Goal: Task Accomplishment & Management: Use online tool/utility

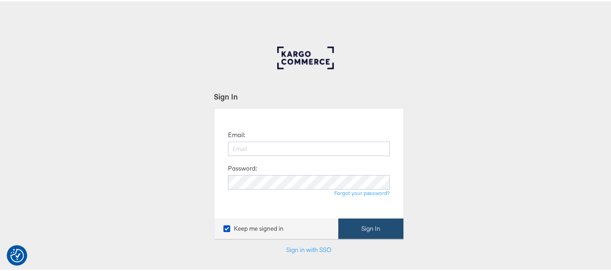
type input "aparna.doniparthi@kargo.com"
click at [370, 224] on button "Sign In" at bounding box center [371, 227] width 65 height 20
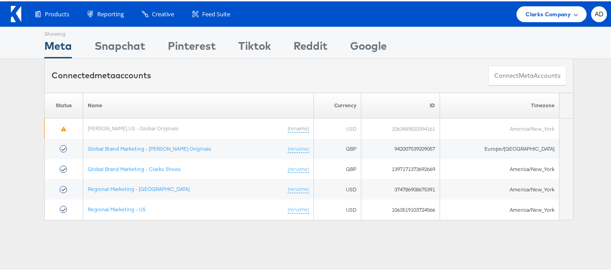
click at [554, 10] on span "Clarks Company" at bounding box center [548, 13] width 45 height 10
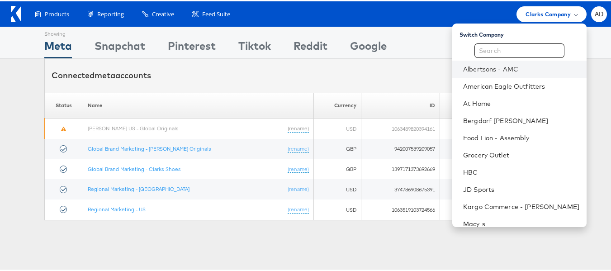
click at [472, 73] on li "Albertsons - AMC" at bounding box center [520, 67] width 134 height 17
click at [476, 70] on link "Albertsons - AMC" at bounding box center [521, 67] width 116 height 9
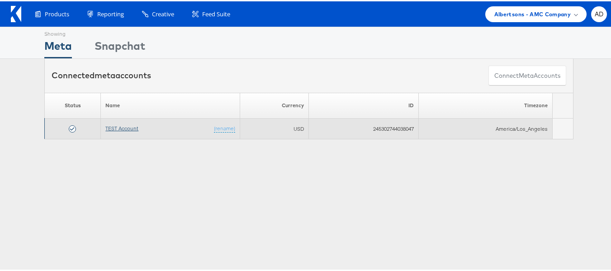
click at [113, 125] on link "TEST Account" at bounding box center [121, 127] width 33 height 7
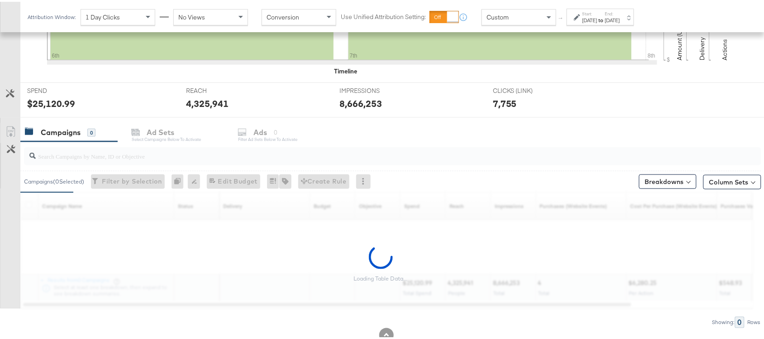
scroll to position [306, 0]
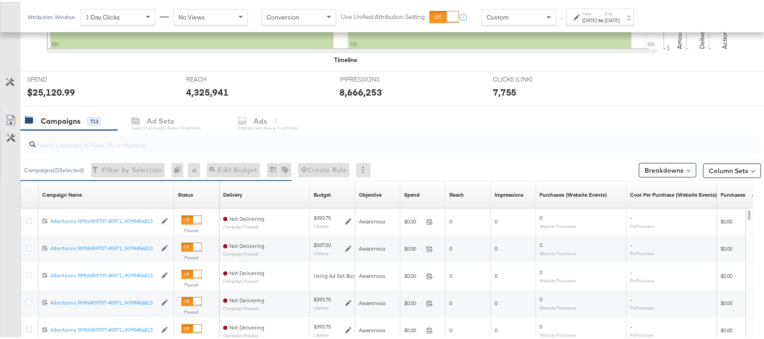
click at [81, 148] on input "search" at bounding box center [365, 139] width 659 height 18
paste input "120229509340170307"
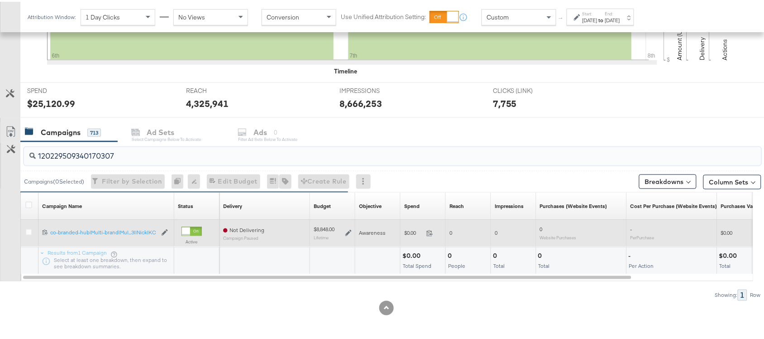
type input "120229509340170307"
click at [28, 227] on label at bounding box center [28, 230] width 7 height 7
click at [0, 0] on input "checkbox" at bounding box center [0, 0] width 0 height 0
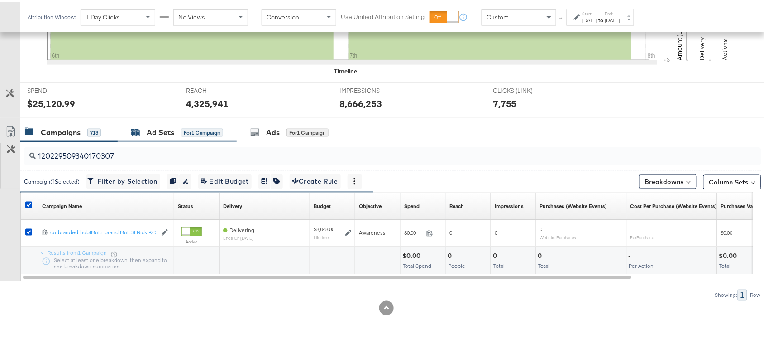
click at [153, 132] on div "Ad Sets" at bounding box center [161, 130] width 28 height 10
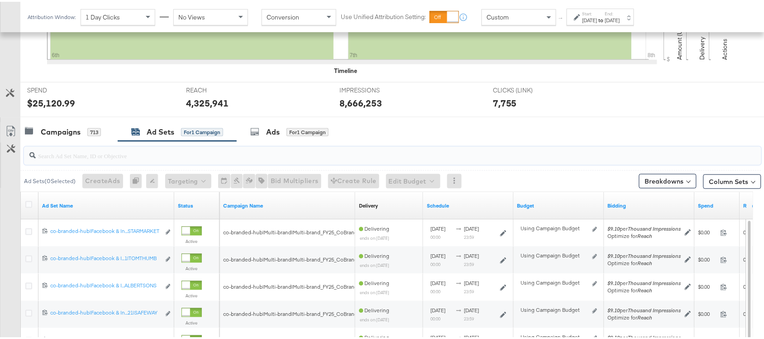
click at [110, 158] on input "search" at bounding box center [365, 150] width 659 height 18
paste input "co-branded-hub|Facebook & Instagram|Social Media|FBIG - Premium Carousel & Prod…"
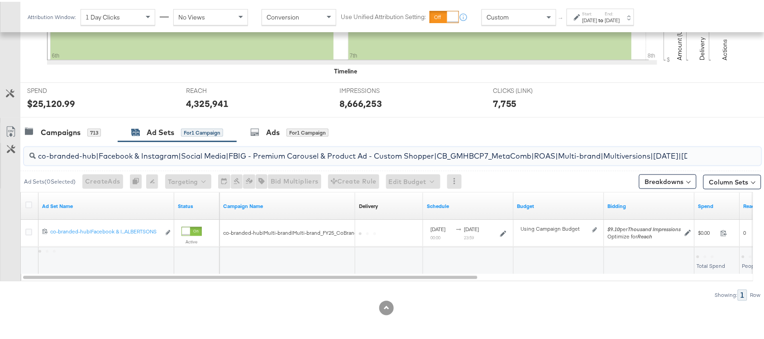
scroll to position [0, 272]
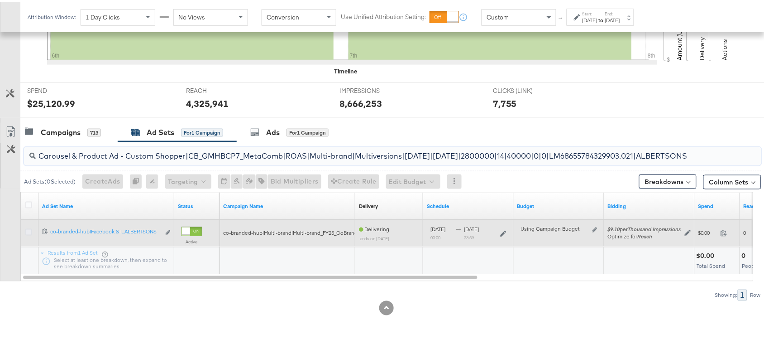
type input "co-branded-hub|Facebook & Instagram|Social Media|FBIG - Premium Carousel & Prod…"
click at [29, 231] on icon at bounding box center [28, 230] width 7 height 7
click at [0, 0] on input "checkbox" at bounding box center [0, 0] width 0 height 0
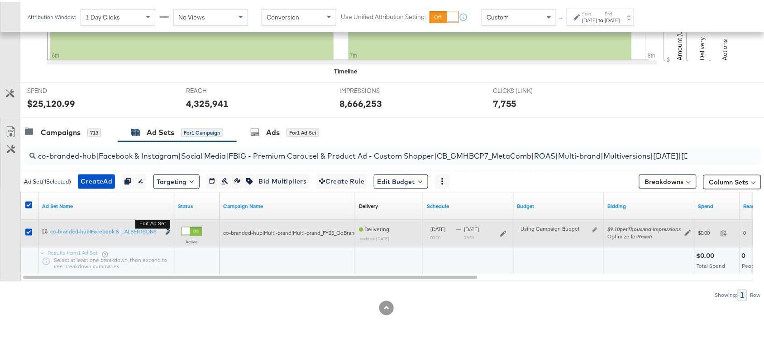
click at [168, 231] on icon "link" at bounding box center [168, 230] width 5 height 5
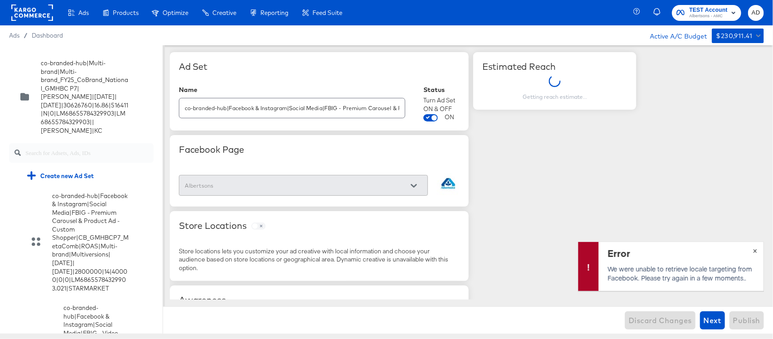
click at [756, 251] on span "×" at bounding box center [755, 249] width 4 height 10
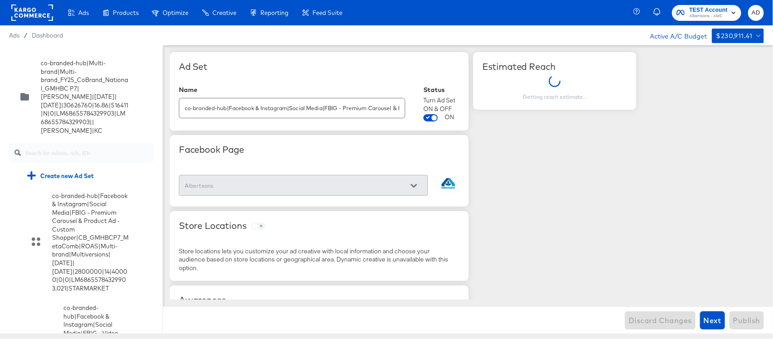
scroll to position [2996, 0]
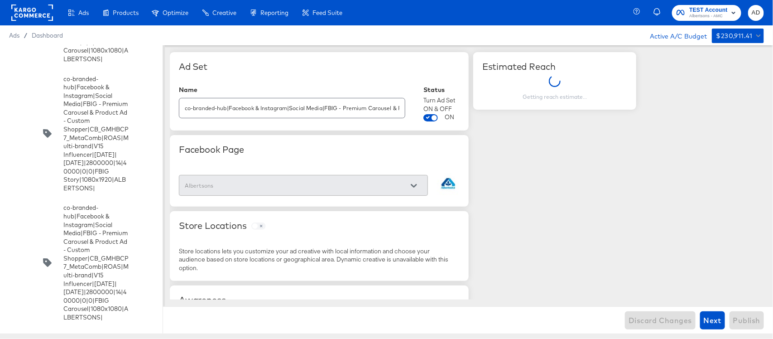
click at [0, 0] on input "checkbox" at bounding box center [0, 0] width 0 height 0
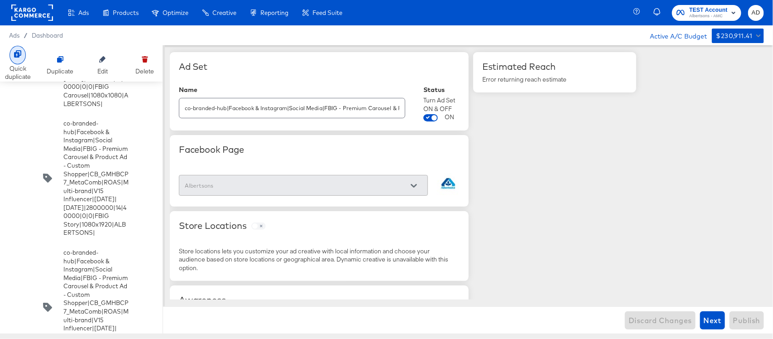
click at [16, 57] on icon at bounding box center [17, 53] width 7 height 7
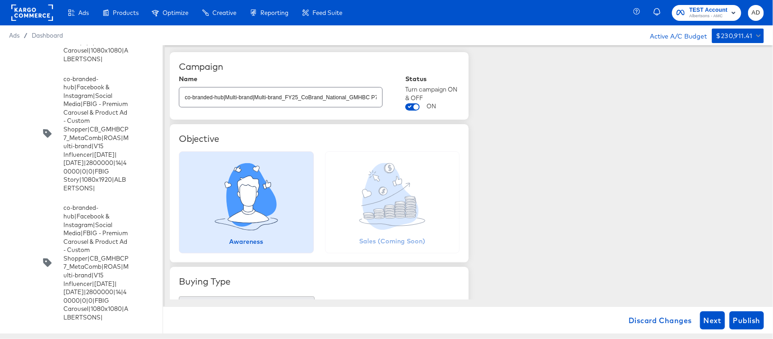
scroll to position [4121, 0]
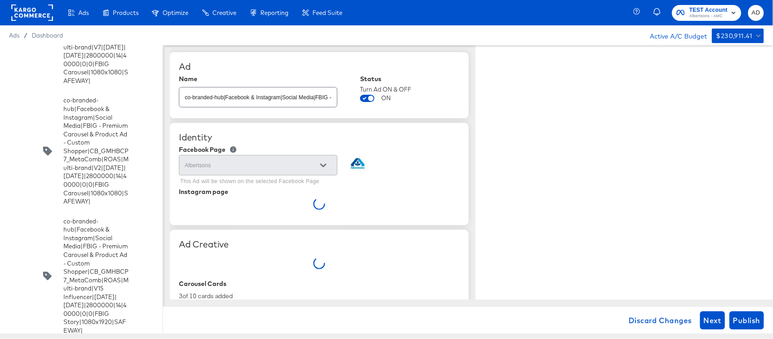
type textarea "x"
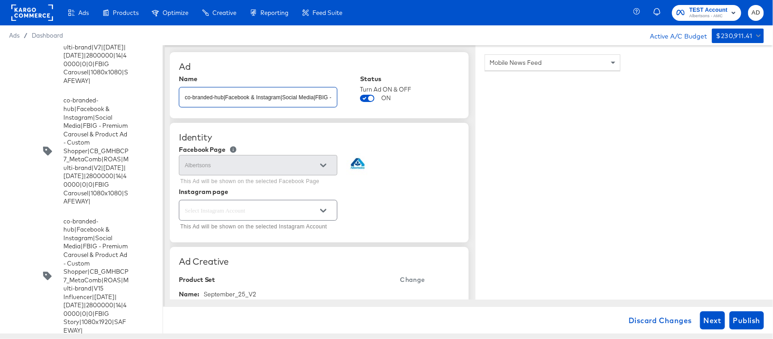
click at [308, 98] on input "co-branded-hub|Facebook & Instagram|Social Media|FBIG - Premium Carousel & Prod…" at bounding box center [258, 93] width 158 height 19
click at [331, 99] on input "co-branded-hub|Facebook & Instagram|Social Media|FBIG - Premium Carousel & Prod…" at bounding box center [258, 93] width 158 height 19
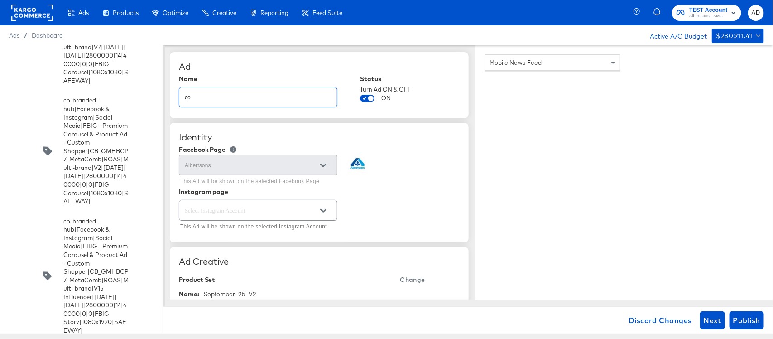
type input "c"
type input "TEST"
type textarea "x"
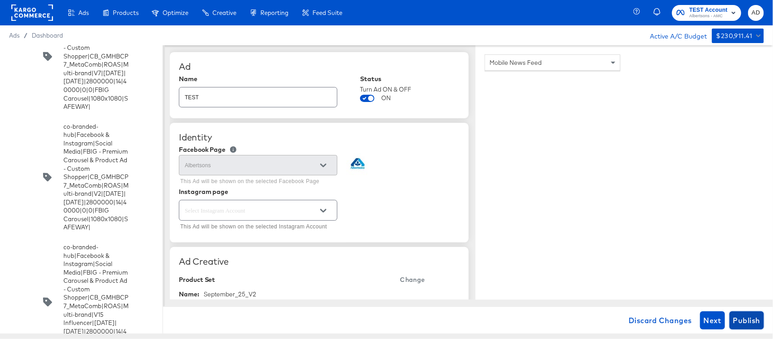
click at [747, 320] on span "Publish" at bounding box center [746, 320] width 27 height 13
type textarea "x"
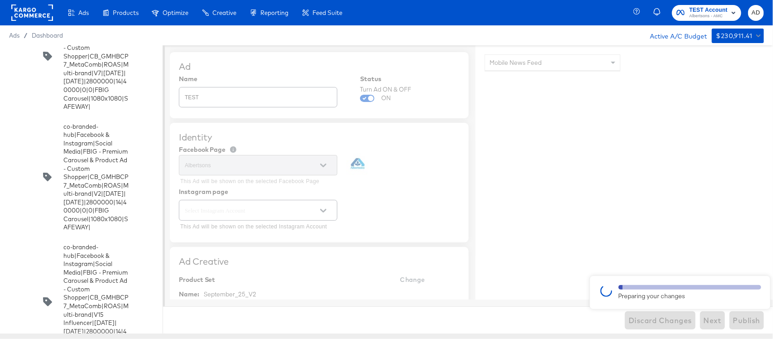
type textarea "x"
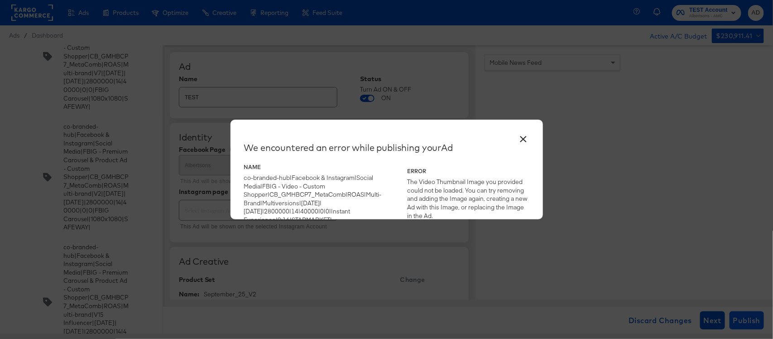
type textarea "x"
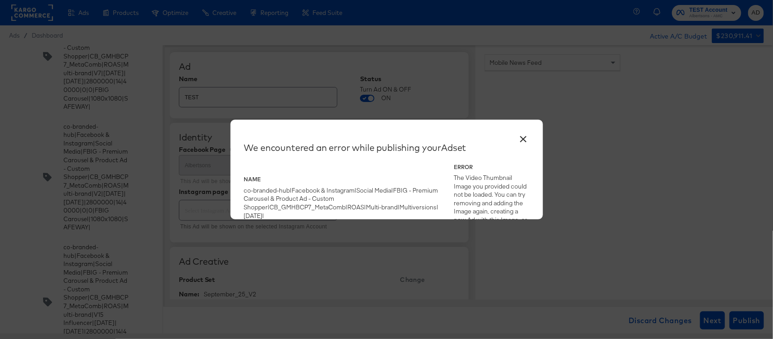
click at [523, 137] on button "×" at bounding box center [523, 137] width 16 height 16
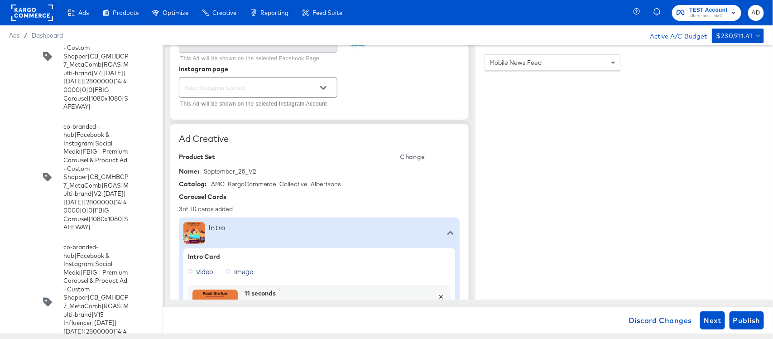
scroll to position [122, 0]
click at [736, 322] on span "Publish" at bounding box center [746, 320] width 27 height 13
type textarea "x"
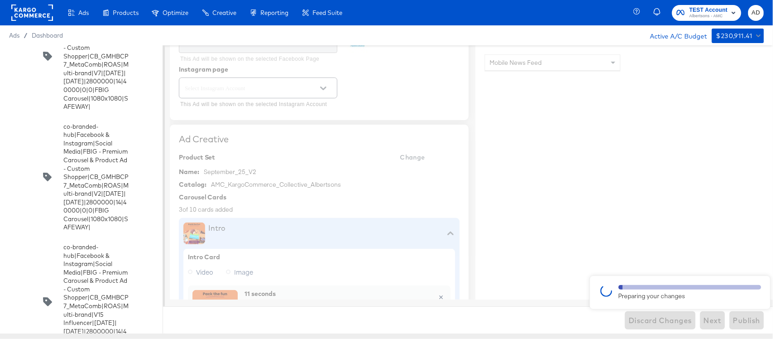
type textarea "x"
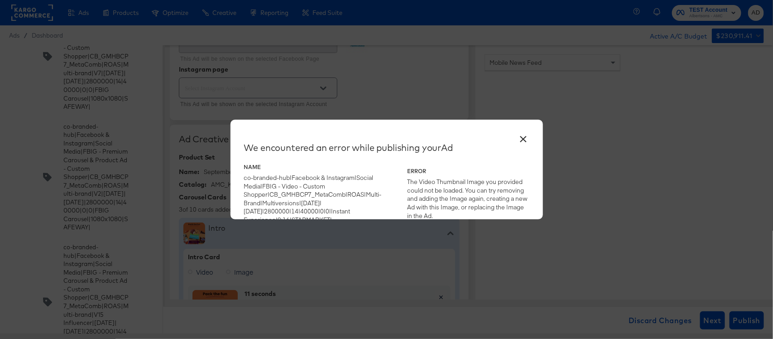
type textarea "x"
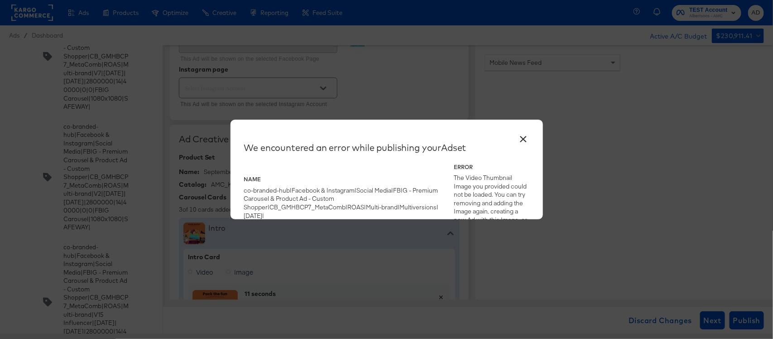
click at [524, 138] on button "×" at bounding box center [523, 137] width 16 height 16
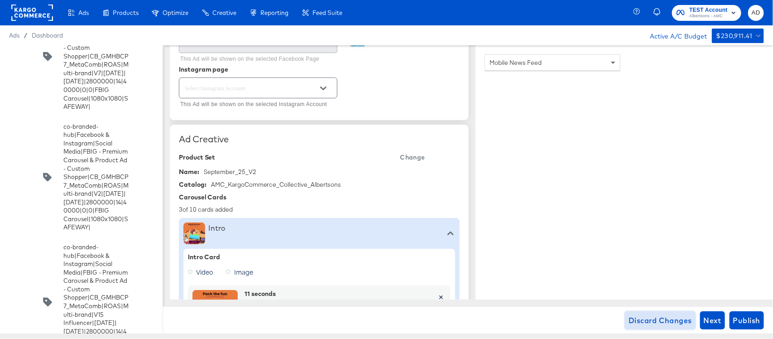
click at [664, 319] on span "Discard Changes" at bounding box center [659, 320] width 63 height 13
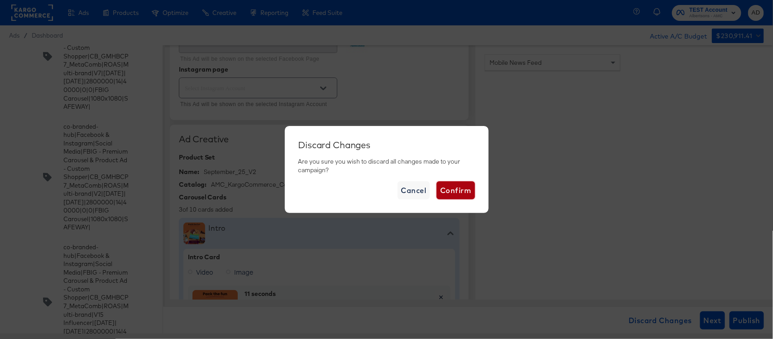
click at [455, 195] on span "Confirm" at bounding box center [455, 190] width 31 height 13
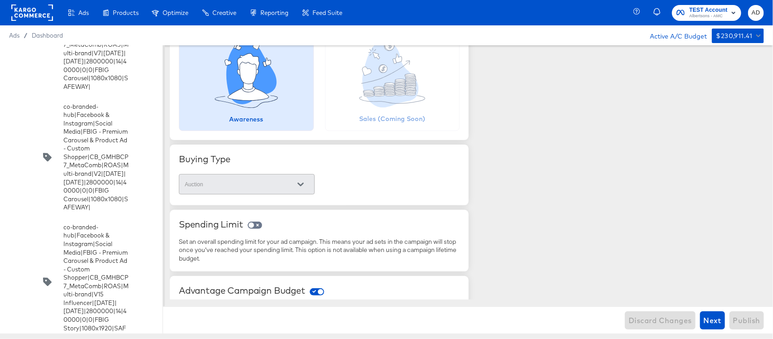
scroll to position [3967, 0]
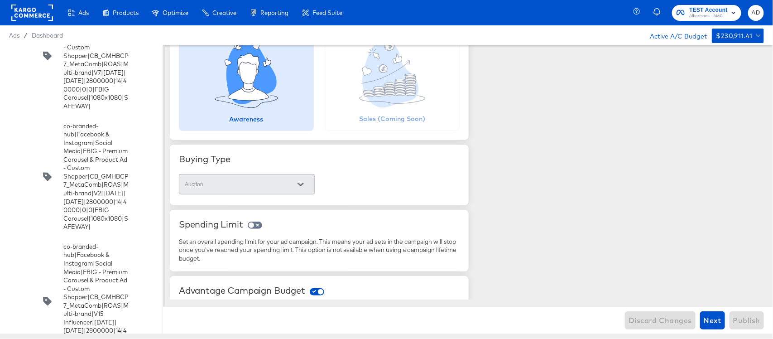
click at [35, 7] on rect at bounding box center [32, 13] width 42 height 16
